Goal: Task Accomplishment & Management: Use online tool/utility

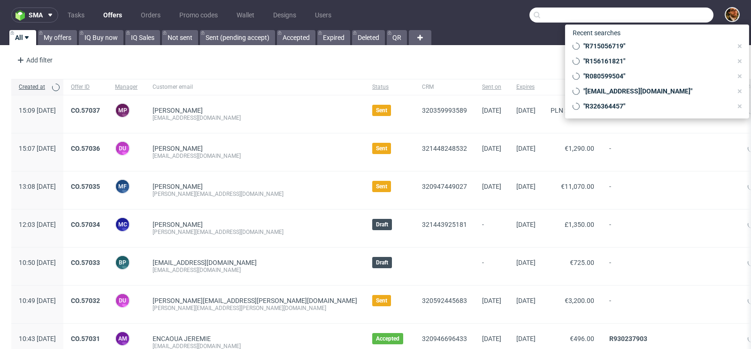
click at [685, 18] on input "text" at bounding box center [622, 15] width 184 height 15
paste input "R480295175"
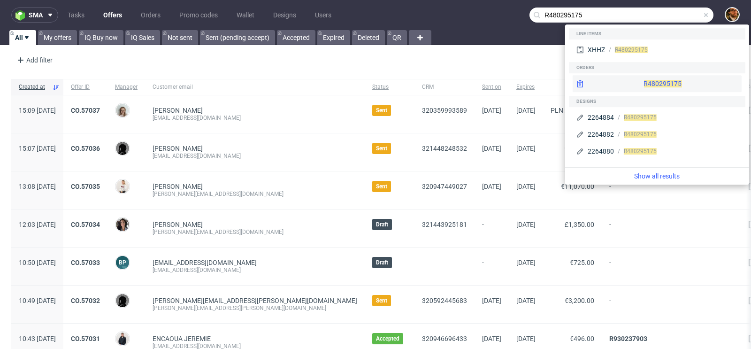
type input "R480295175"
click at [639, 79] on div "R480295175" at bounding box center [657, 83] width 169 height 17
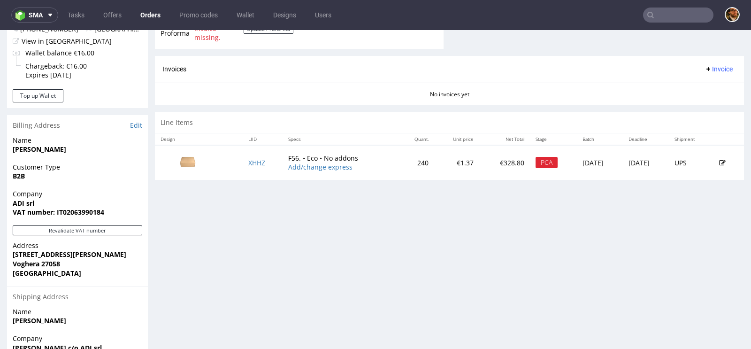
scroll to position [402, 0]
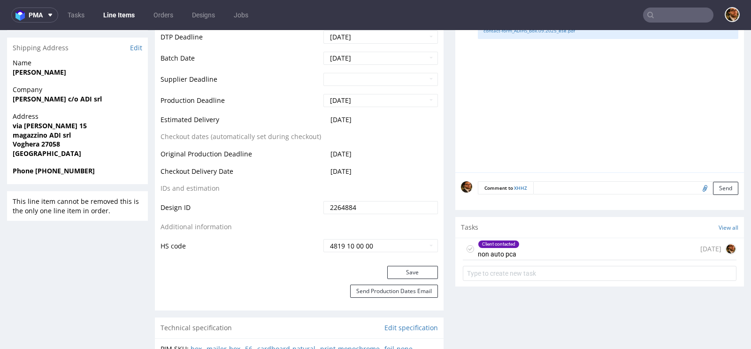
scroll to position [417, 0]
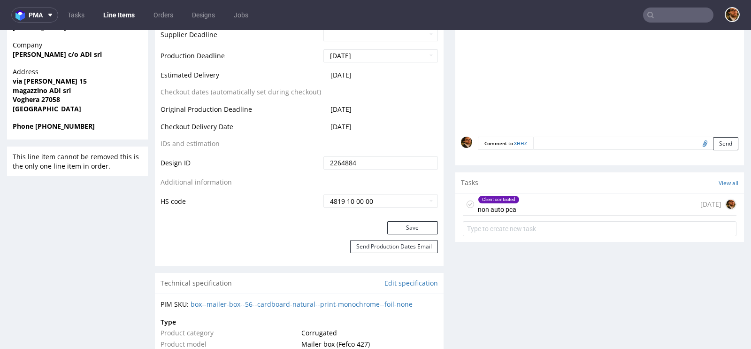
click at [543, 204] on div "Client contacted non auto pca 3 days ago" at bounding box center [600, 204] width 274 height 22
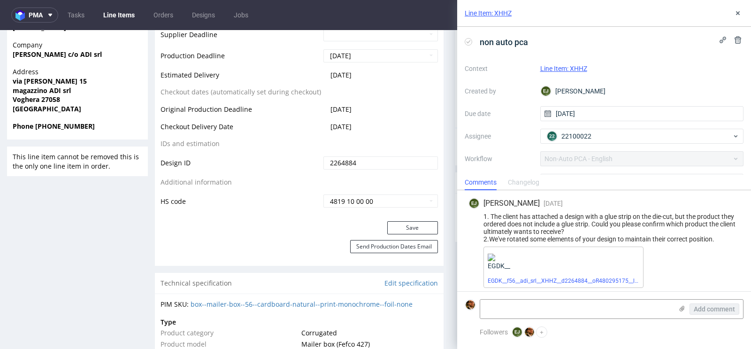
scroll to position [10, 0]
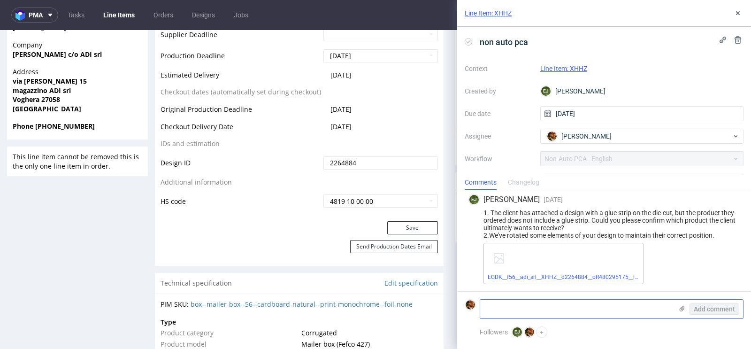
click at [524, 307] on textarea at bounding box center [576, 309] width 193 height 19
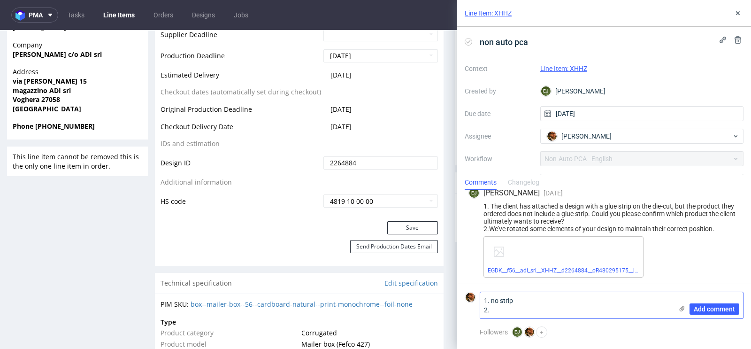
click at [493, 307] on textarea "1. no strip 2." at bounding box center [576, 305] width 193 height 26
type textarea "1. no strip 2. they checked and it's fine"
click at [707, 309] on span "Add comment" at bounding box center [714, 309] width 41 height 7
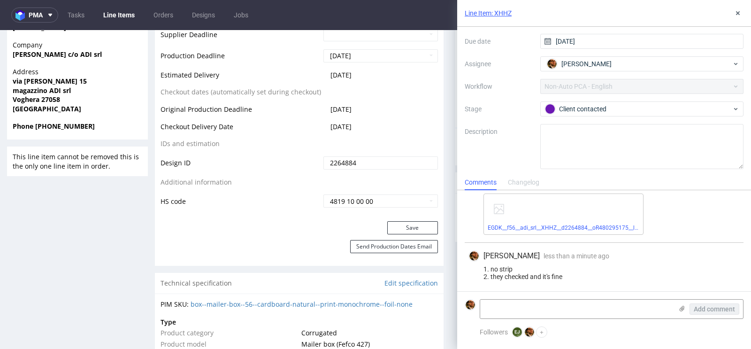
scroll to position [74, 0]
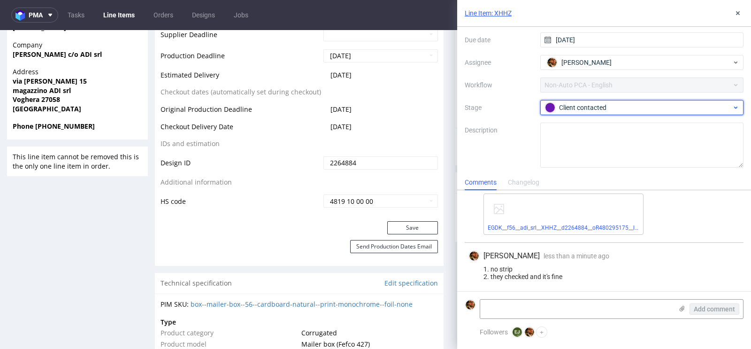
click at [636, 107] on div "Client contacted" at bounding box center [638, 107] width 187 height 10
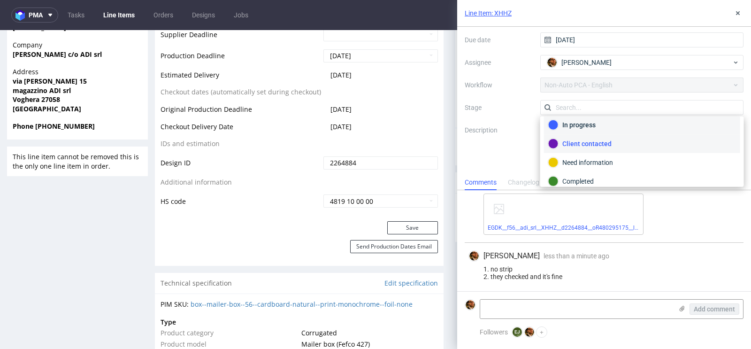
scroll to position [47, 0]
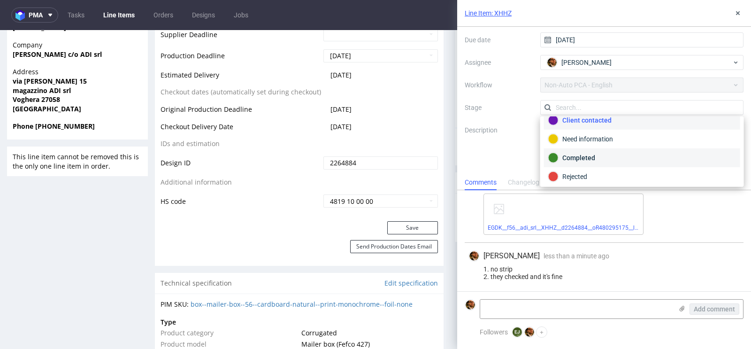
click at [604, 159] on div "Completed" at bounding box center [642, 158] width 188 height 10
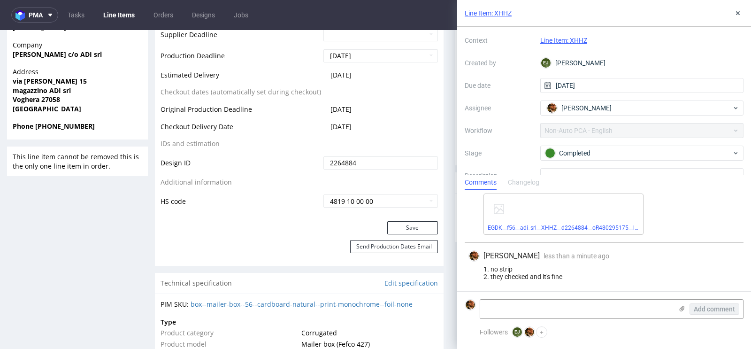
scroll to position [0, 0]
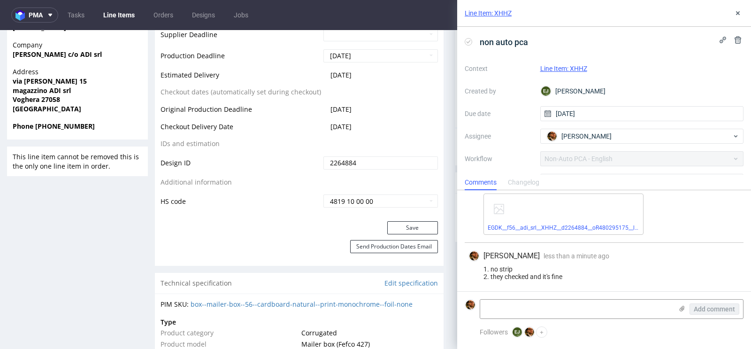
click at [487, 13] on link "Line Item: XHHZ" at bounding box center [488, 12] width 47 height 9
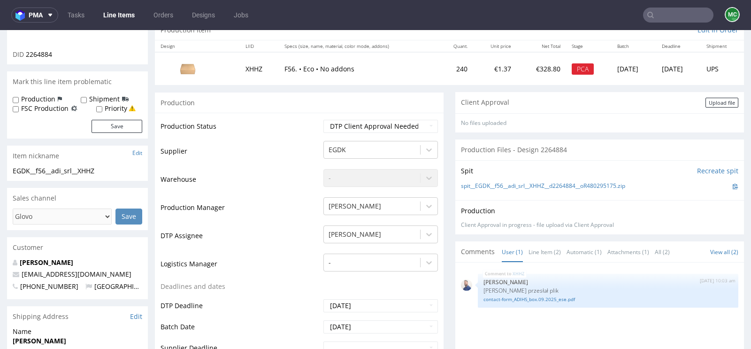
scroll to position [115, 0]
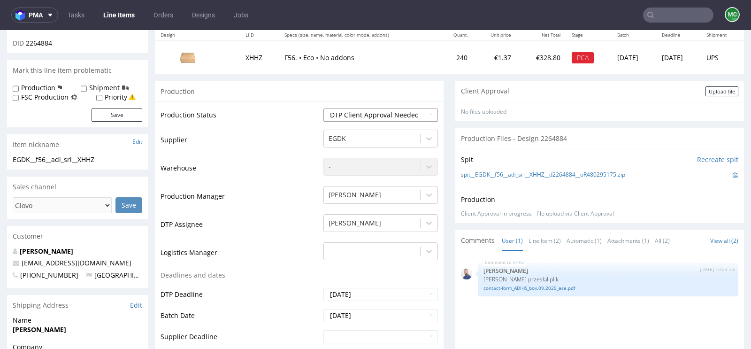
click at [417, 115] on select "Waiting for Artwork Waiting for Diecut Waiting for Mockup Waiting for DTP Waiti…" at bounding box center [381, 114] width 115 height 13
select select "back_for_dtp"
click at [324, 108] on select "Waiting for Artwork Waiting for Diecut Waiting for Mockup Waiting for DTP Waiti…" at bounding box center [381, 114] width 115 height 13
click at [439, 163] on div "Production Status Waiting for Artwork Waiting for Diecut Waiting for Mockup Wai…" at bounding box center [299, 312] width 289 height 422
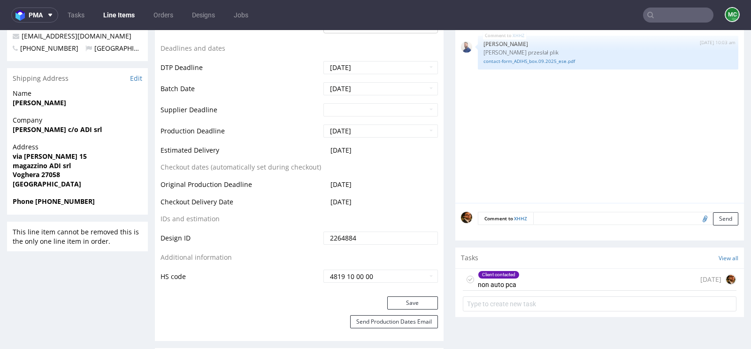
scroll to position [440, 0]
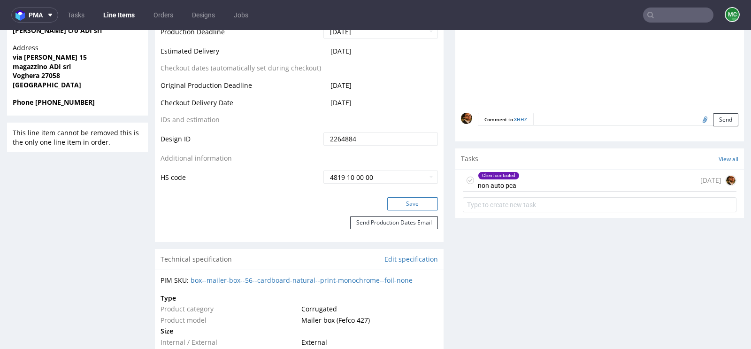
click at [412, 197] on button "Save" at bounding box center [412, 203] width 51 height 13
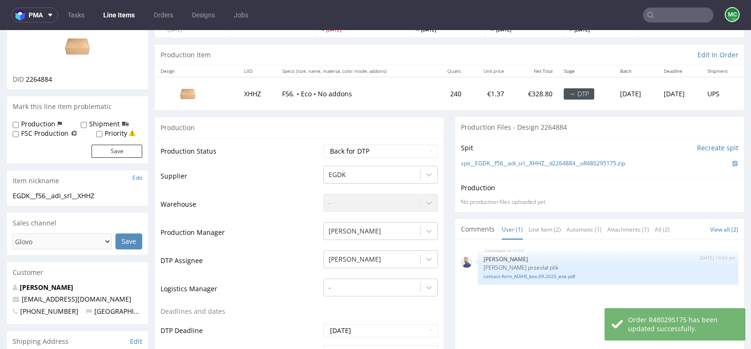
scroll to position [0, 0]
